Goal: Transaction & Acquisition: Purchase product/service

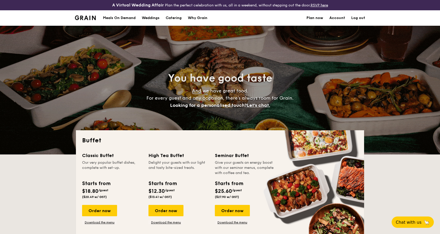
select select
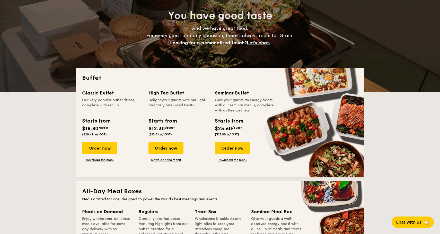
scroll to position [79, 0]
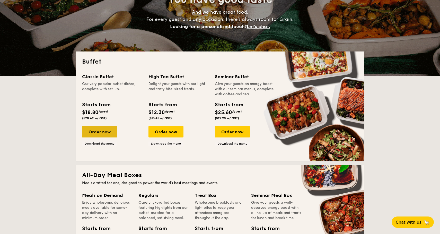
click at [102, 131] on div "Order now" at bounding box center [99, 131] width 35 height 11
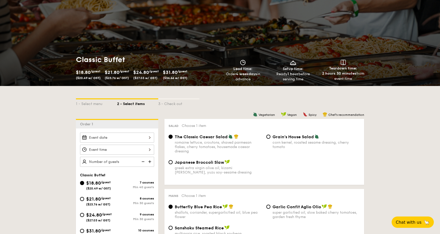
scroll to position [70, 0]
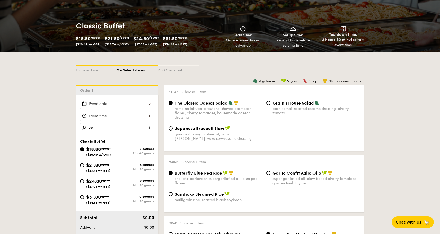
type input "40 guests"
click at [102, 166] on div "$21.80 /guest ($23.76 w/ GST)" at bounding box center [98, 166] width 24 height 11
click at [84, 166] on input "$21.80 /guest ($23.76 w/ GST) 8 courses Min 30 guests" at bounding box center [82, 165] width 4 height 4
radio input "true"
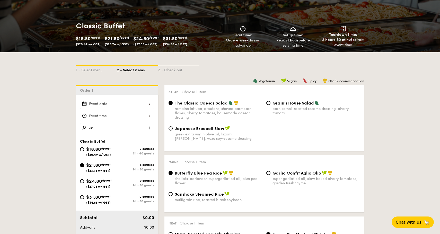
radio input "true"
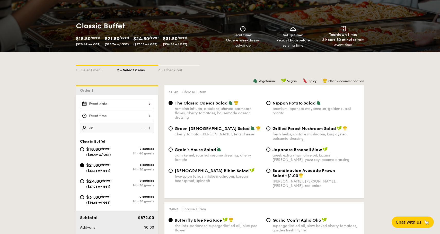
click at [150, 127] on img at bounding box center [150, 128] width 8 height 10
click at [143, 127] on img at bounding box center [143, 128] width 8 height 10
click at [149, 127] on img at bounding box center [150, 128] width 8 height 10
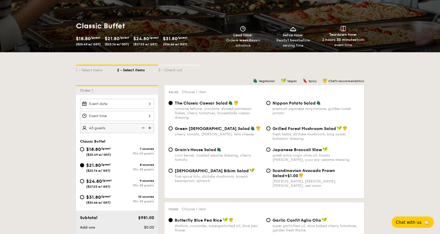
click at [143, 129] on img at bounding box center [143, 128] width 8 height 10
type input "40 guests"
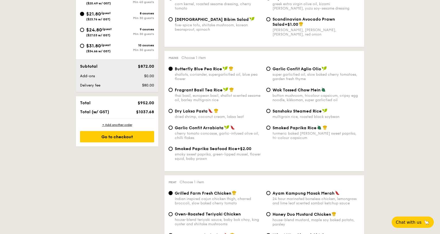
scroll to position [233, 0]
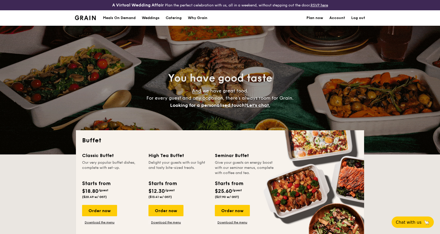
select select
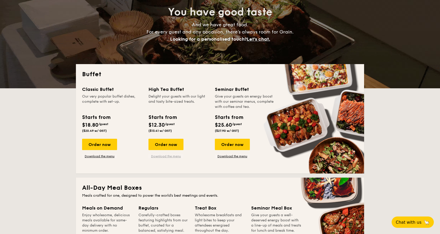
scroll to position [67, 0]
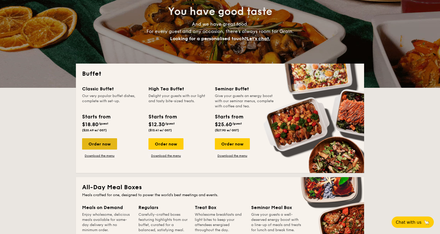
click at [99, 145] on div "Order now" at bounding box center [99, 143] width 35 height 11
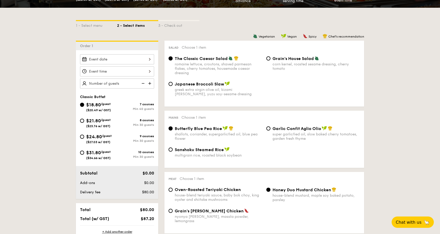
scroll to position [116, 0]
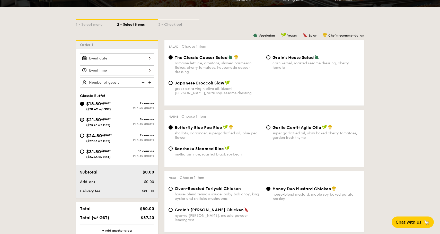
click at [83, 120] on input "$21.80 /guest ($23.76 w/ GST) 8 courses Min 30 guests" at bounding box center [82, 119] width 4 height 4
radio input "true"
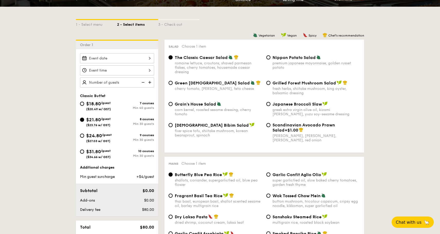
radio input "true"
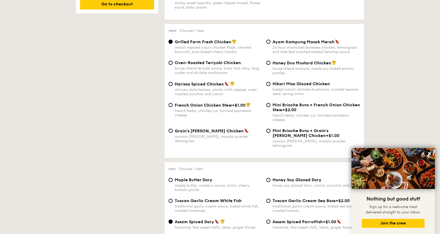
scroll to position [374, 0]
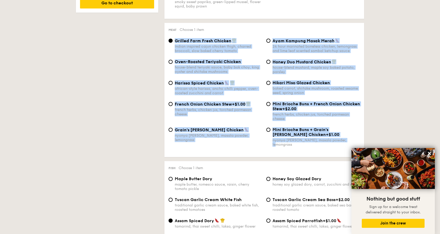
drag, startPoint x: 164, startPoint y: 33, endPoint x: 355, endPoint y: 149, distance: 222.8
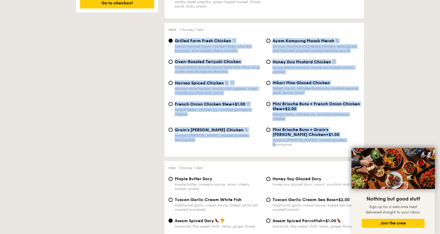
drag, startPoint x: 167, startPoint y: 35, endPoint x: 349, endPoint y: 140, distance: 210.3
click at [349, 140] on div "Meat Choose 1 item Grilled Farm Fresh Chicken Indian inspired cajun chicken thi…" at bounding box center [263, 90] width 199 height 134
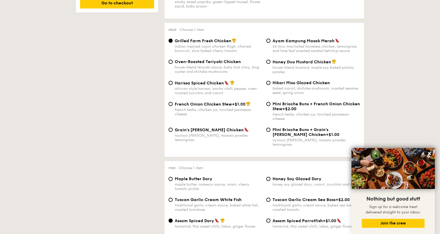
click at [429, 153] on icon at bounding box center [429, 153] width 5 height 5
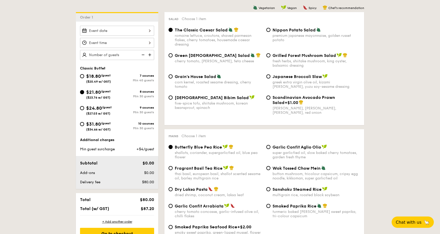
scroll to position [143, 0]
click at [128, 39] on div "12 1 2 3 4 5 6 7 8 9 10 11 00 15 30 45 am pm Cancel OK" at bounding box center [117, 43] width 74 height 10
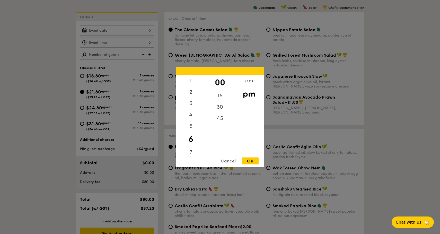
click at [128, 40] on div at bounding box center [220, 117] width 440 height 234
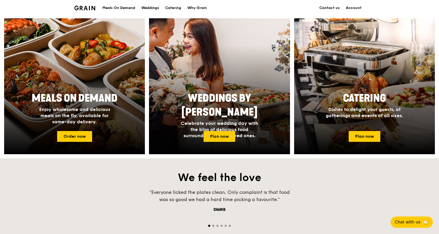
scroll to position [209, 0]
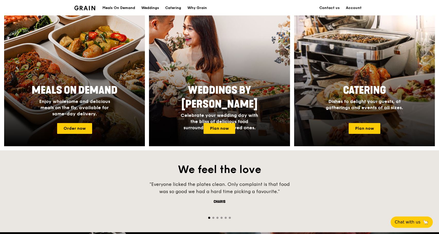
click at [362, 115] on div "Catering Dishes to delight your guests, at gatherings and events of all sizes." at bounding box center [364, 100] width 141 height 38
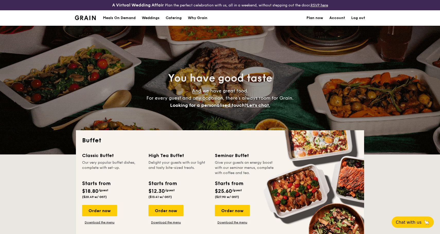
select select
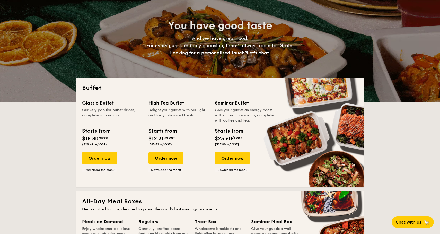
scroll to position [56, 0]
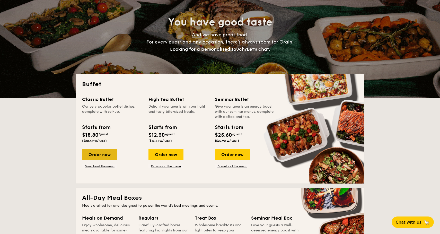
click at [96, 154] on div "Order now" at bounding box center [99, 154] width 35 height 11
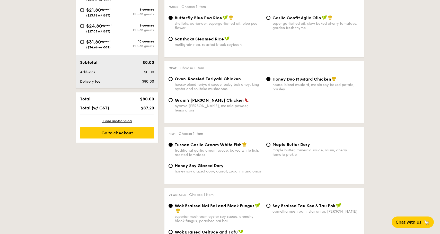
scroll to position [225, 0]
click at [83, 12] on div "$21.80 /guest ($23.76 w/ GST)" at bounding box center [98, 12] width 37 height 11
click at [83, 12] on input "$21.80 /guest ($23.76 w/ GST) 8 courses Min 30 guests" at bounding box center [82, 10] width 4 height 4
radio input "true"
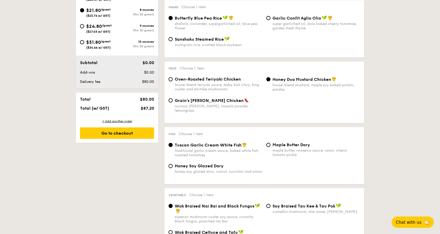
radio input "true"
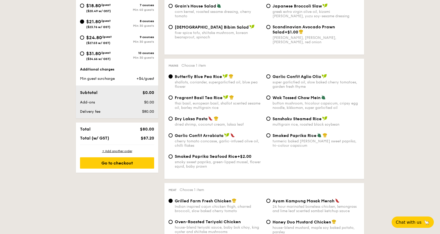
scroll to position [213, 0]
click at [82, 5] on input "$18.80 /guest ($20.49 w/ GST) 7 courses Min 40 guests" at bounding box center [82, 6] width 4 height 4
radio input "true"
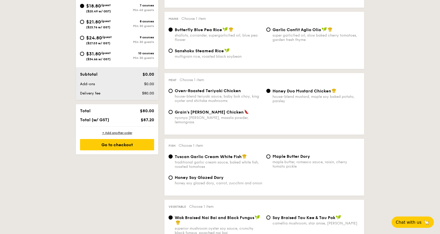
radio input "true"
click at [83, 23] on input "$21.80 /guest ($23.76 w/ GST) 8 courses Min 30 guests" at bounding box center [82, 22] width 4 height 4
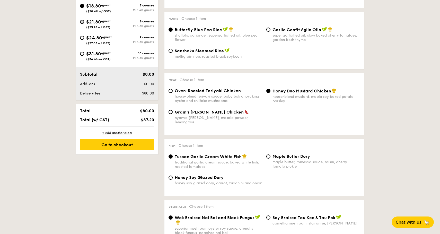
radio input "true"
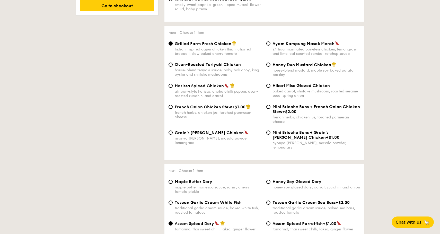
scroll to position [371, 0]
click at [172, 65] on input "Oven-Roasted Teriyaki Chicken house-blend teriyaki sauce, baby bok choy, king o…" at bounding box center [170, 64] width 4 height 4
radio input "true"
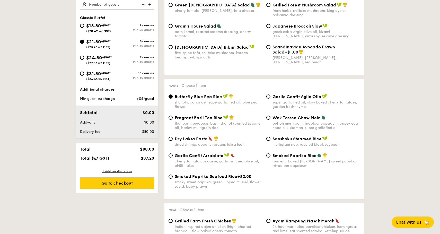
scroll to position [194, 0]
